Goal: Task Accomplishment & Management: Use online tool/utility

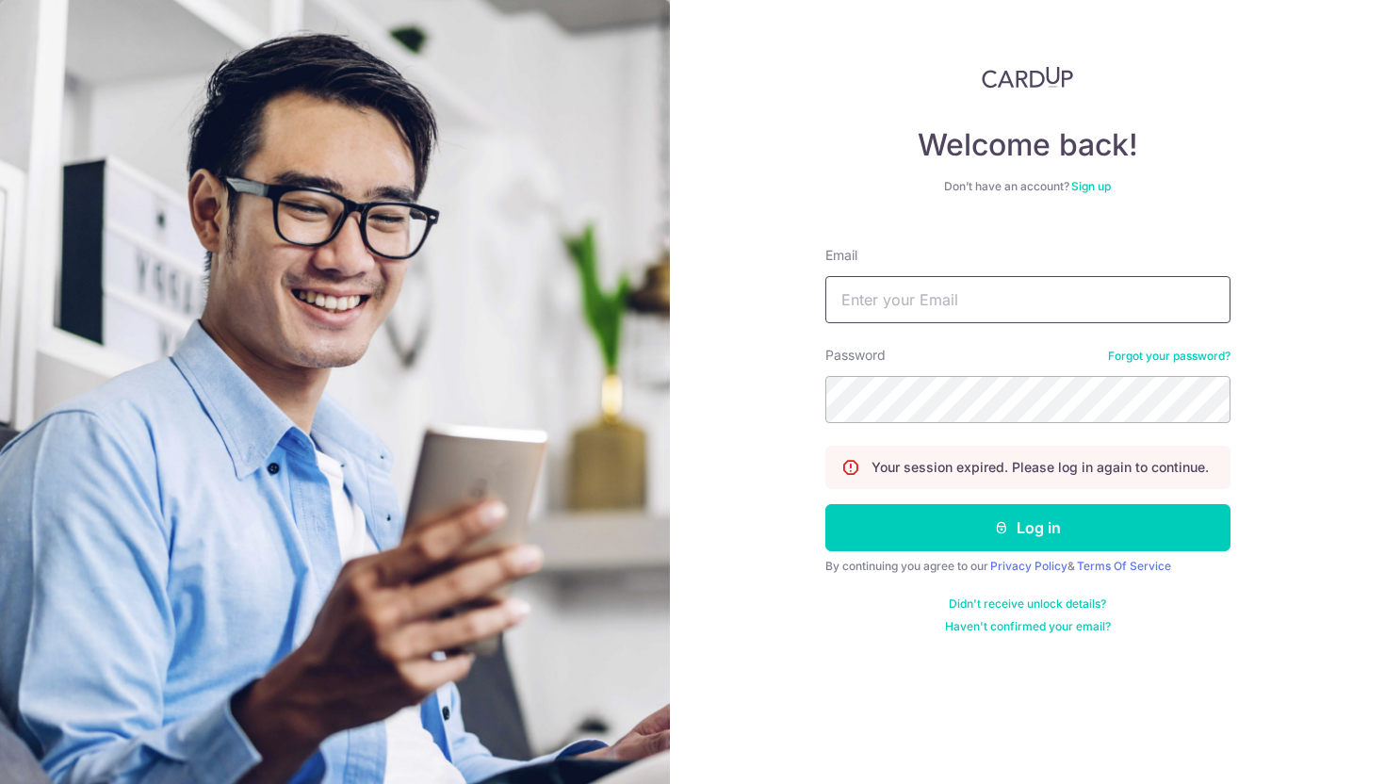
type input "[EMAIL_ADDRESS][DOMAIN_NAME]"
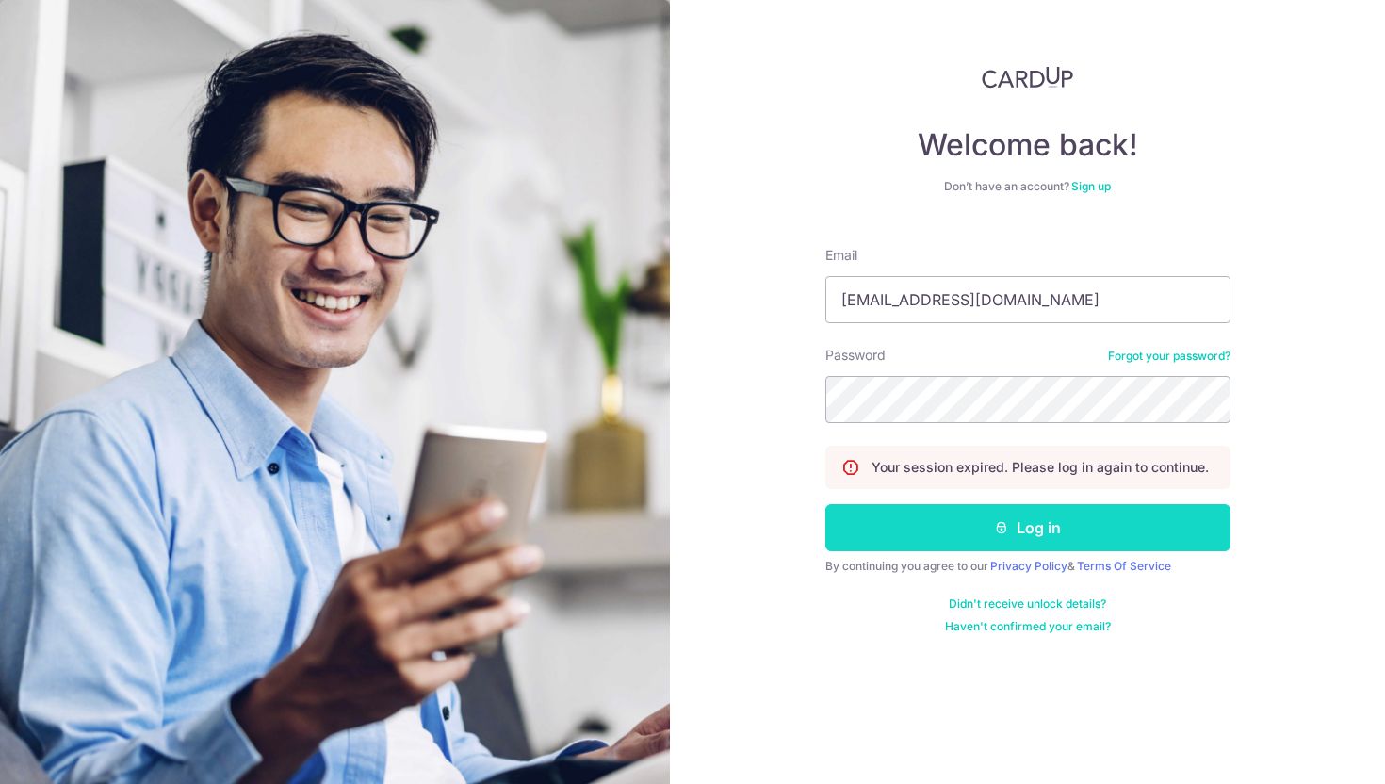
click at [1000, 526] on icon "submit" at bounding box center [1001, 527] width 15 height 15
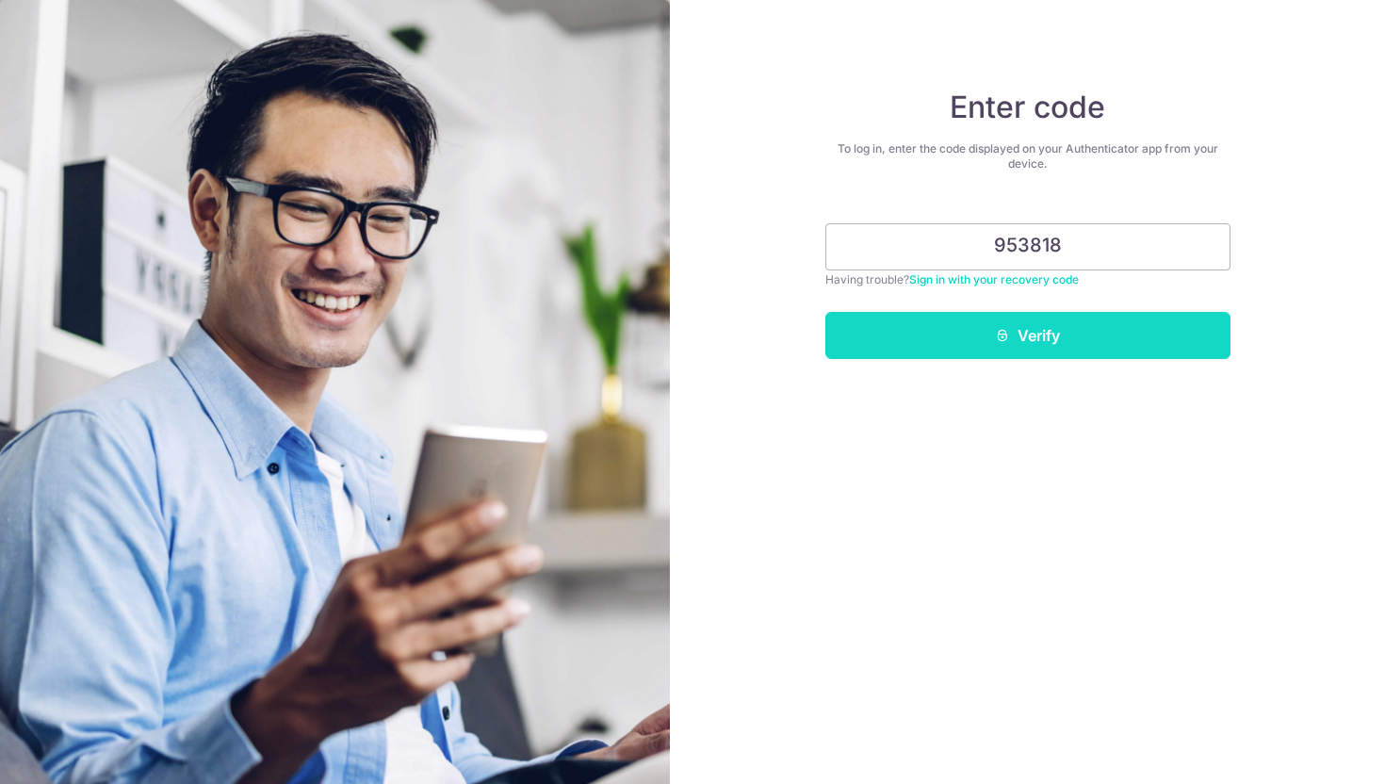
type input "953818"
click at [1094, 325] on button "Verify" at bounding box center [1027, 335] width 405 height 47
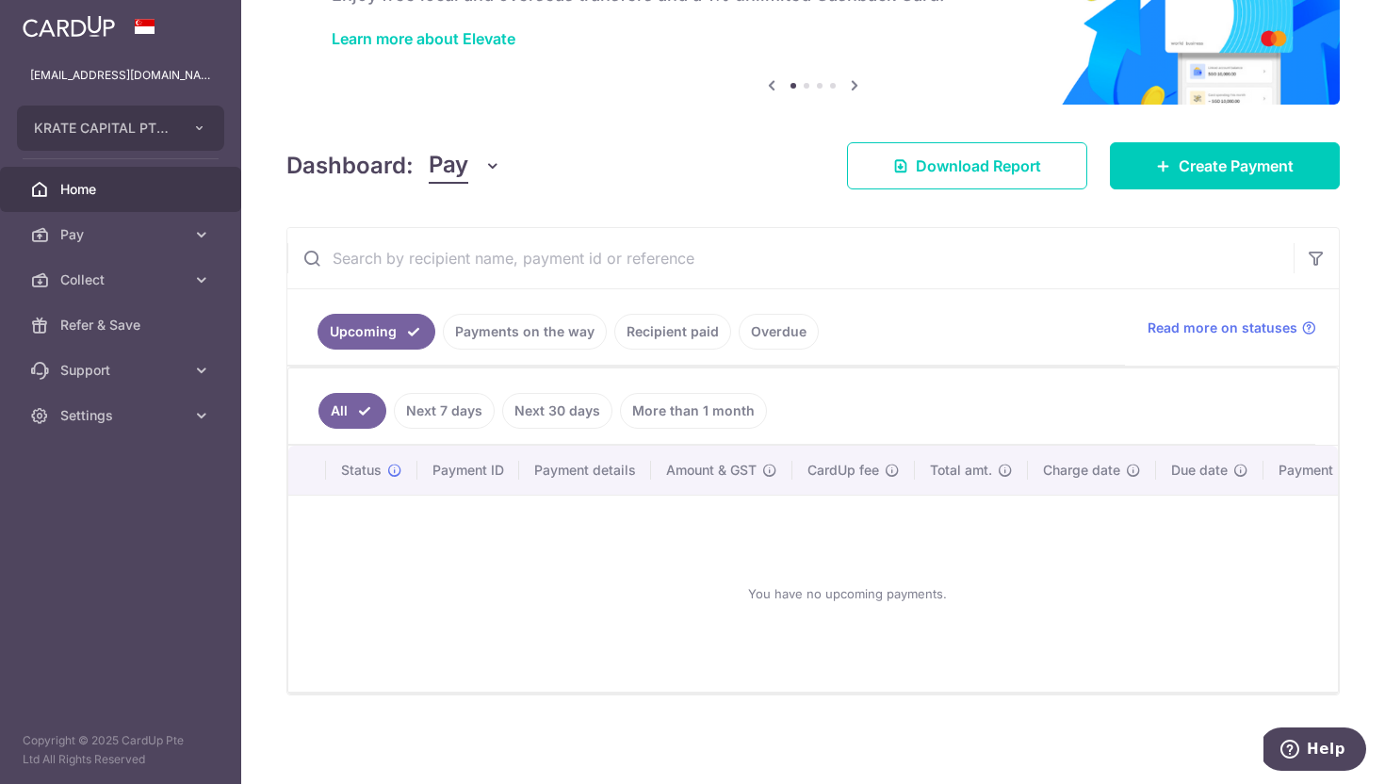
scroll to position [130, 0]
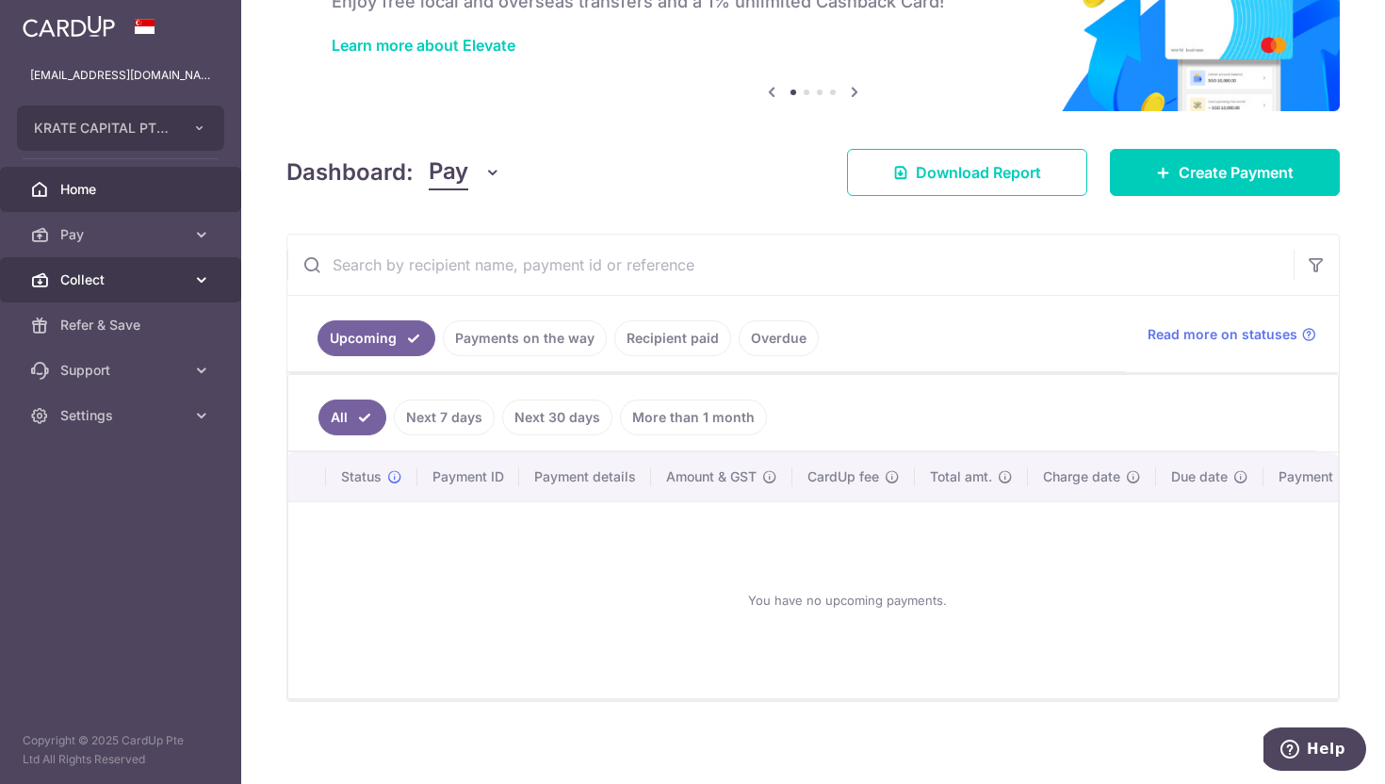
click at [198, 283] on icon at bounding box center [201, 279] width 19 height 19
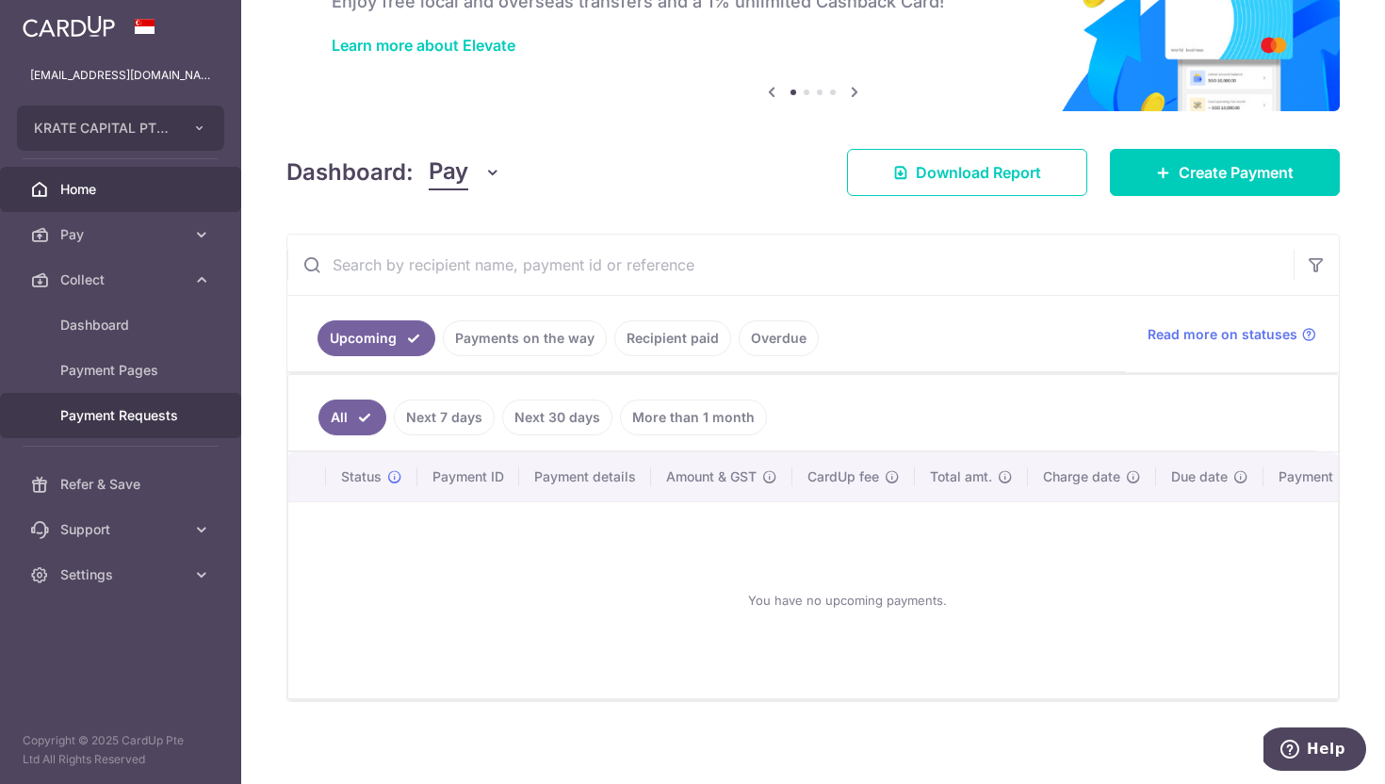
click at [162, 406] on span "Payment Requests" at bounding box center [122, 415] width 124 height 19
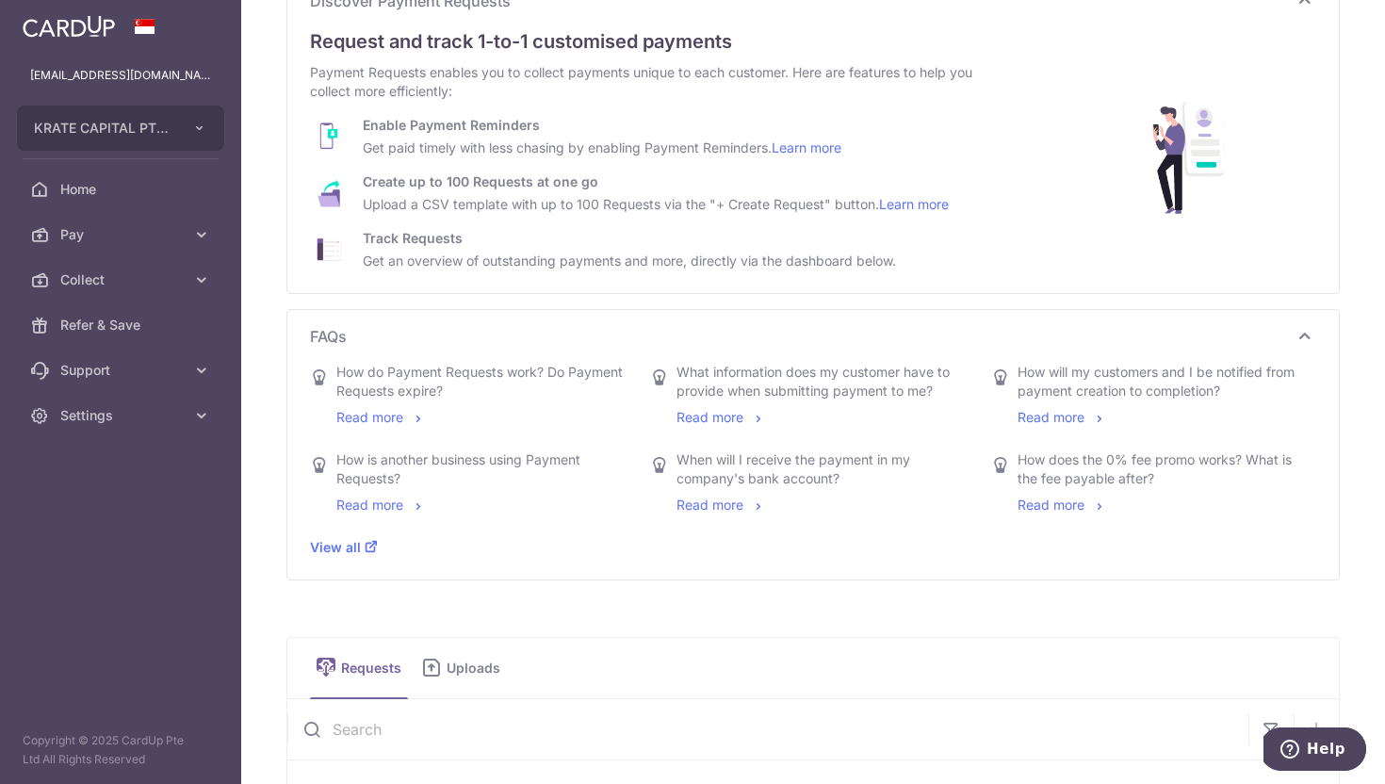
scroll to position [194, 0]
